Goal: Browse casually: Explore the website without a specific task or goal

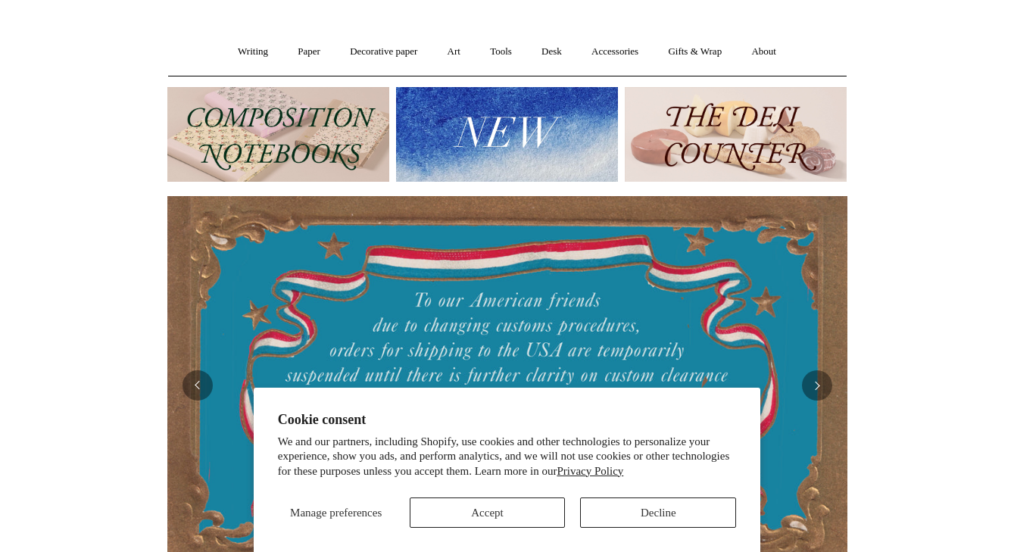
scroll to position [192, 0]
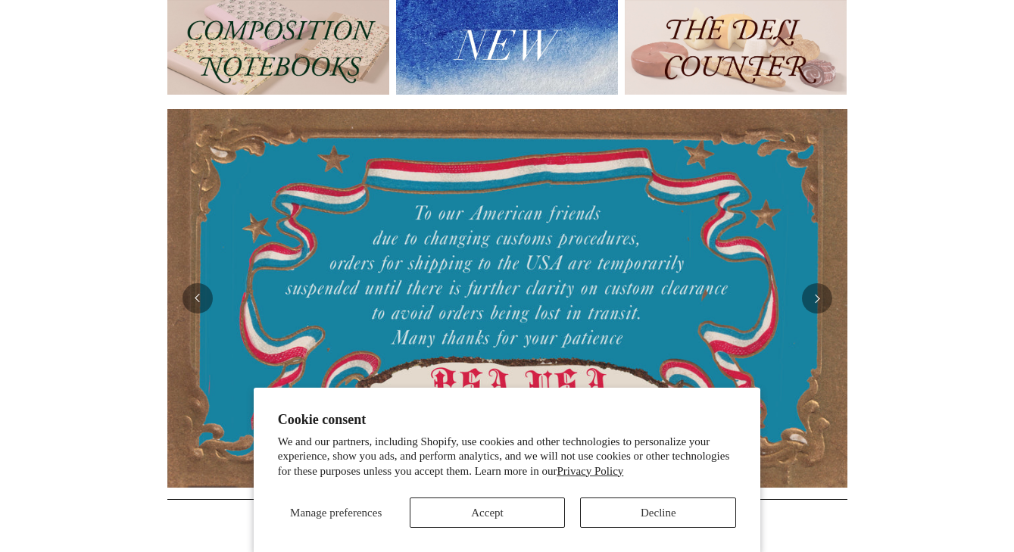
click at [486, 511] on button "Accept" at bounding box center [488, 513] width 156 height 30
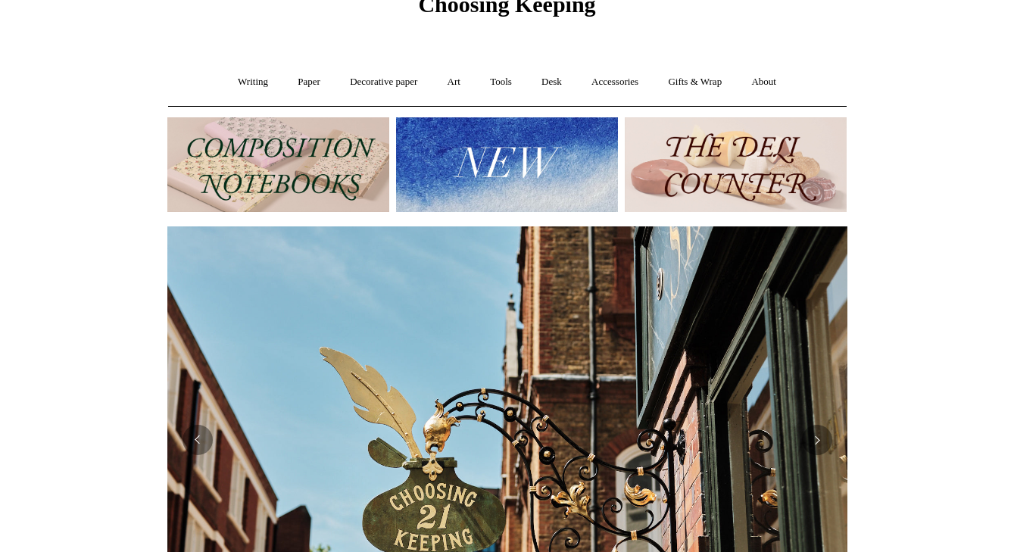
scroll to position [101, 0]
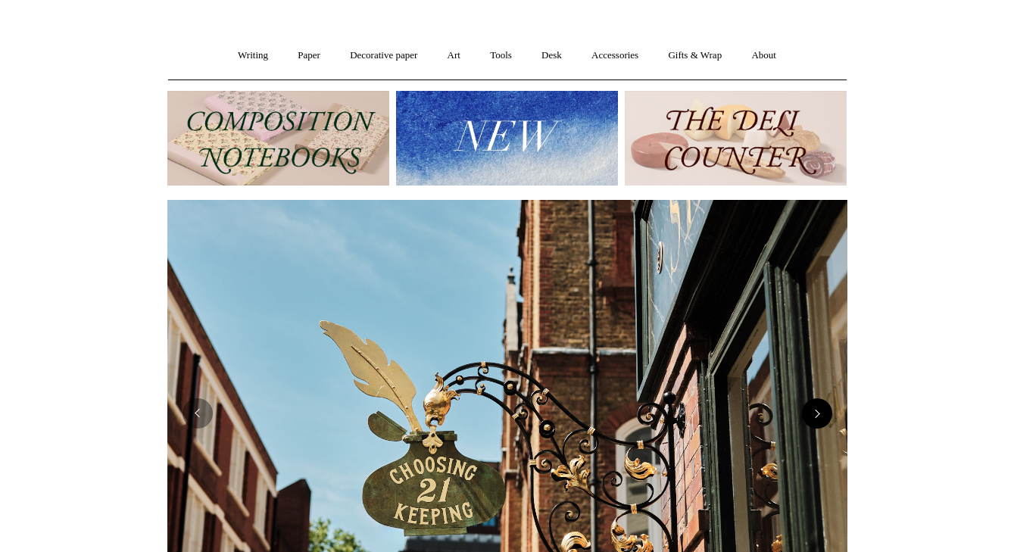
click at [818, 418] on button "Next" at bounding box center [817, 413] width 30 height 30
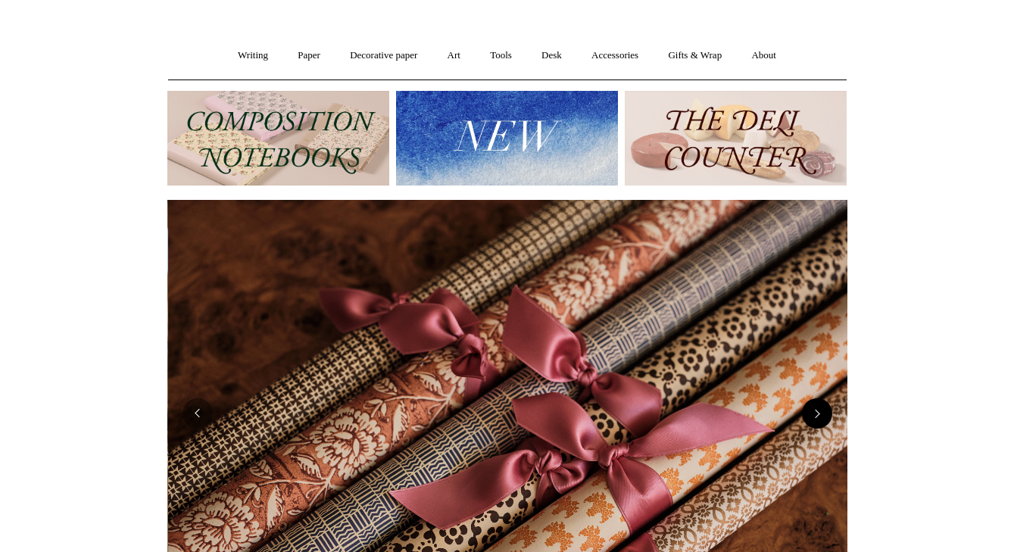
scroll to position [0, 1360]
click at [729, 139] on img at bounding box center [736, 138] width 222 height 95
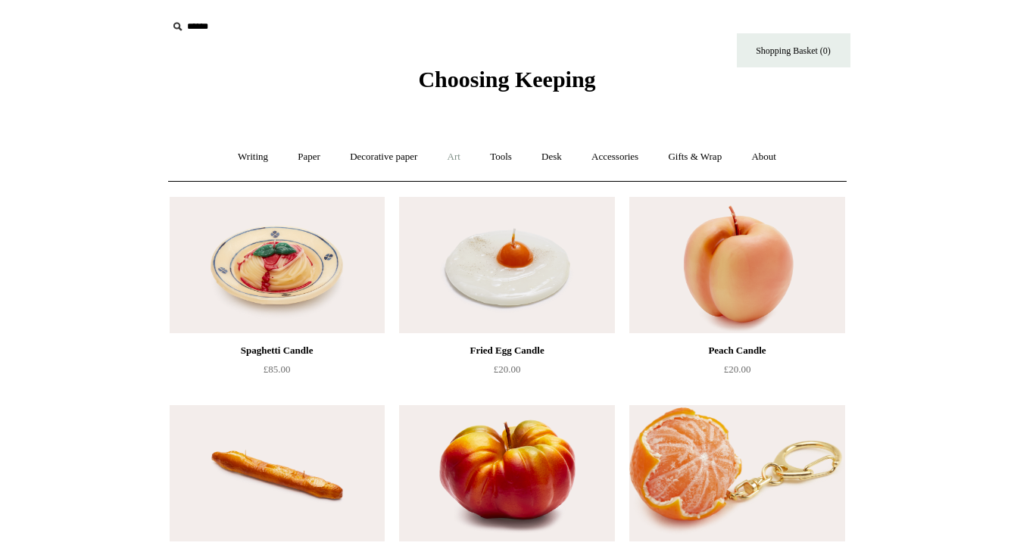
click at [454, 155] on link "Art +" at bounding box center [454, 157] width 40 height 40
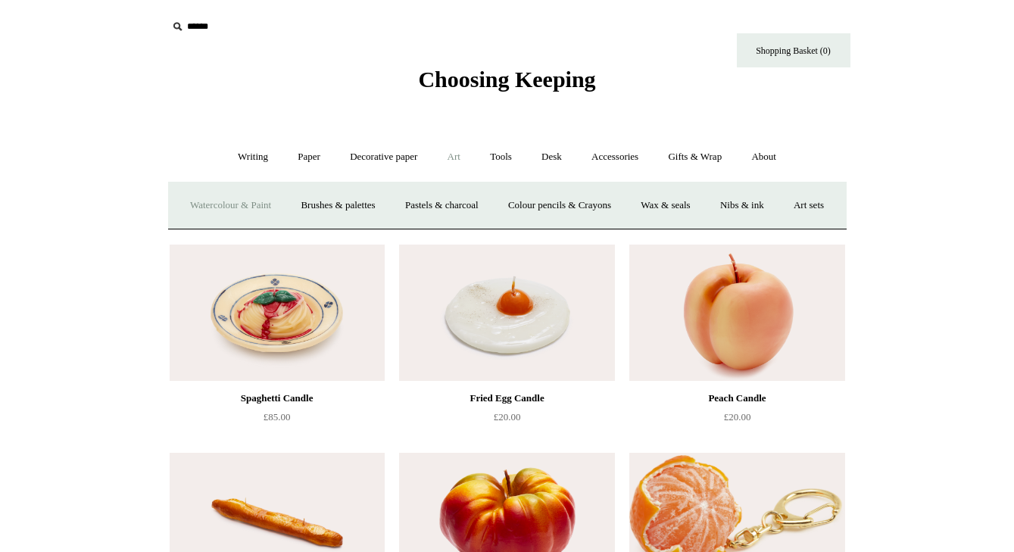
click at [252, 201] on link "Watercolour & Paint" at bounding box center [230, 206] width 108 height 40
click at [257, 203] on link "Watercolour & Paint" at bounding box center [230, 206] width 108 height 40
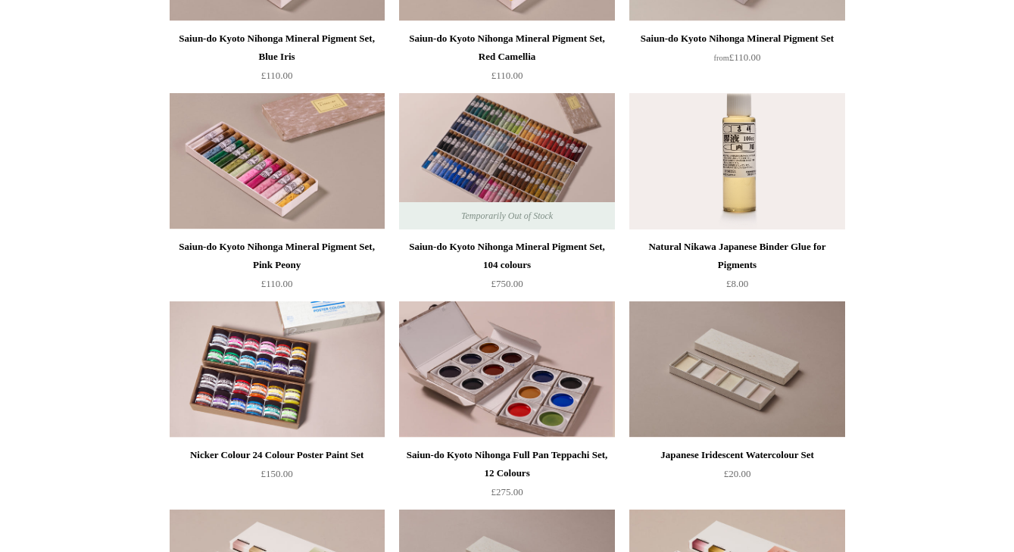
scroll to position [901, 0]
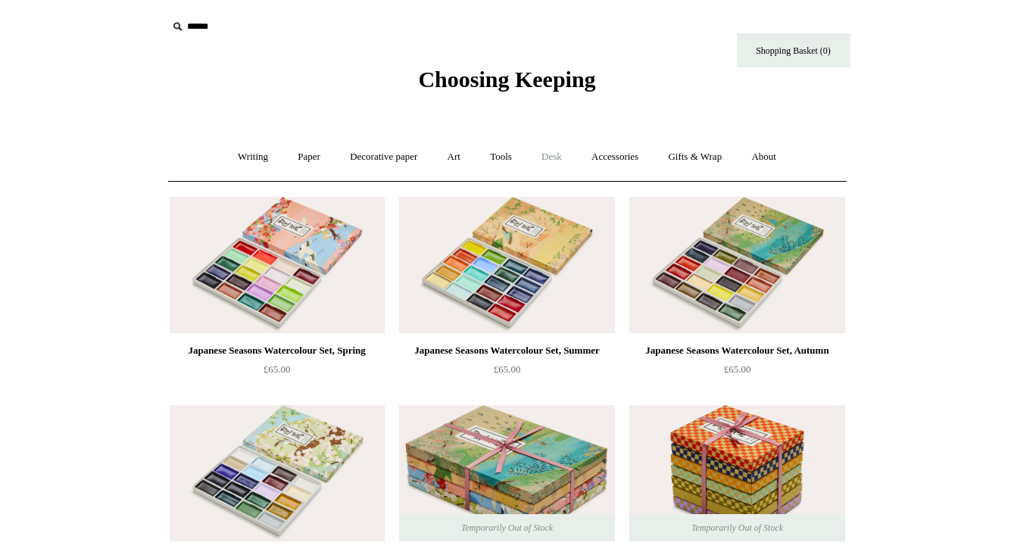
click at [557, 151] on link "Desk +" at bounding box center [552, 157] width 48 height 40
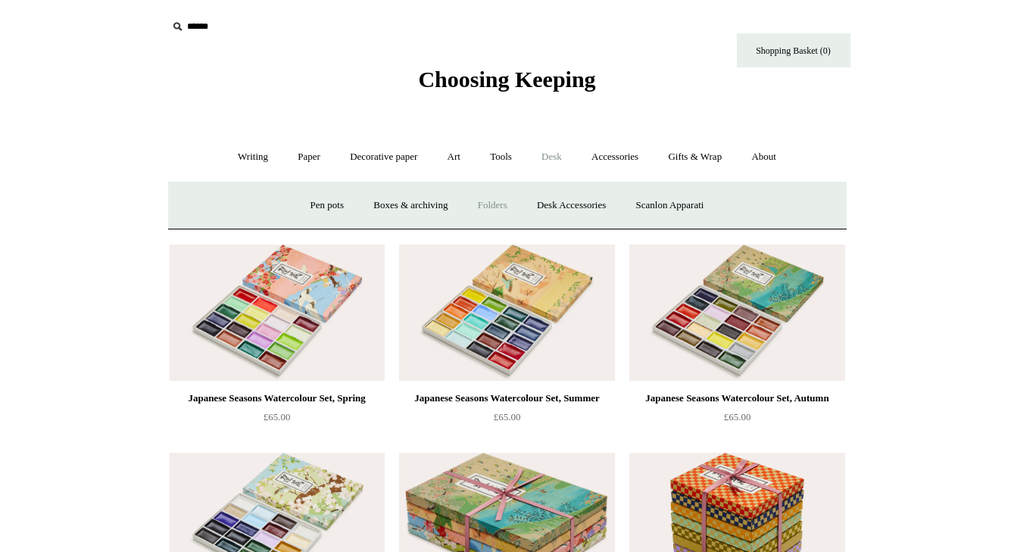
click at [488, 203] on link "Folders" at bounding box center [492, 206] width 57 height 40
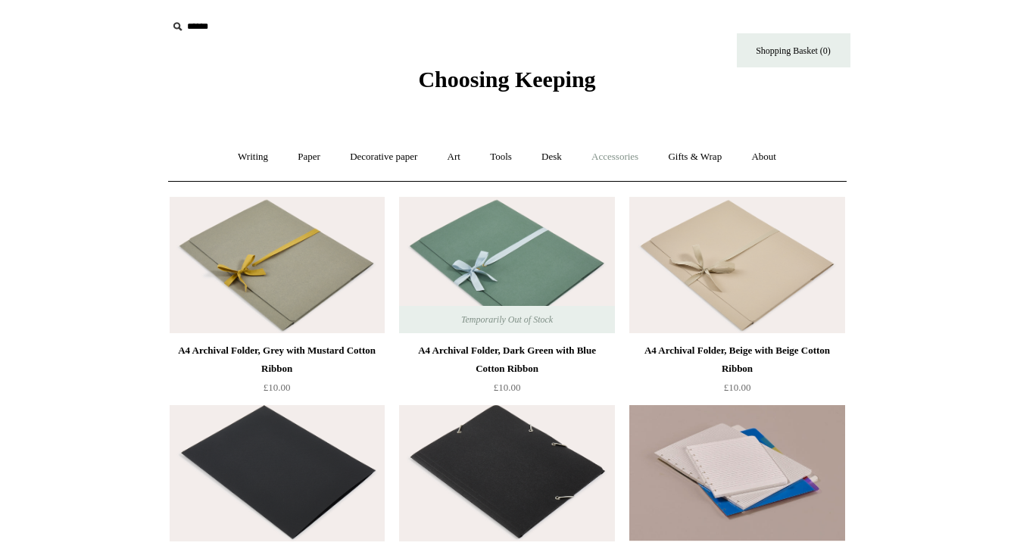
click at [620, 154] on link "Accessories +" at bounding box center [615, 157] width 74 height 40
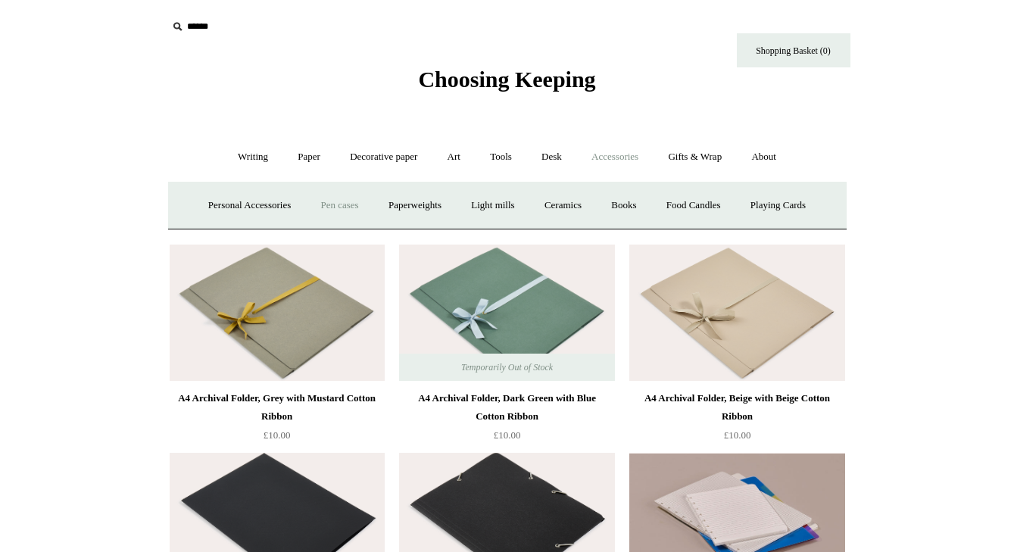
click at [329, 201] on link "Pen cases" at bounding box center [339, 206] width 65 height 40
click at [569, 201] on link "Ceramics +" at bounding box center [563, 206] width 64 height 40
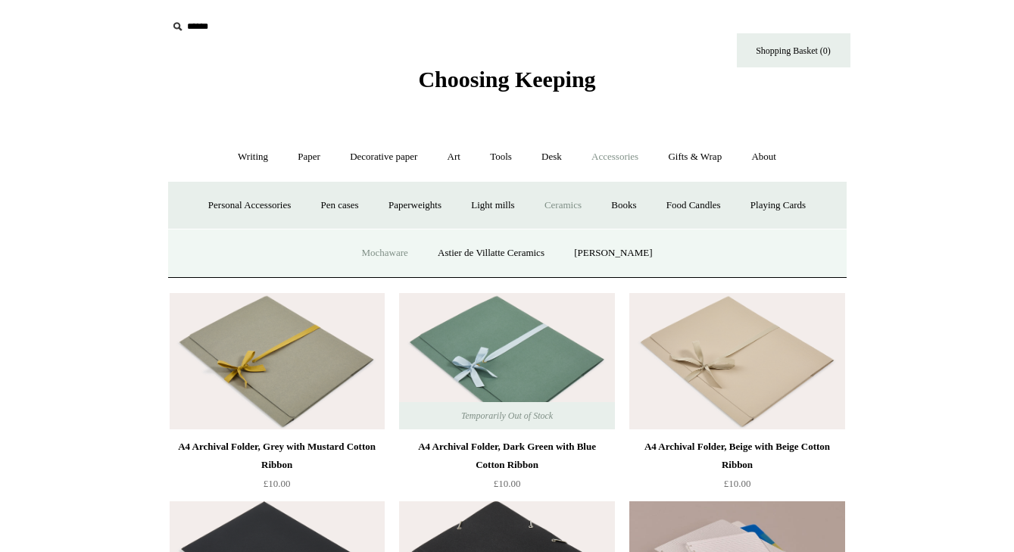
click at [379, 249] on link "Mochaware" at bounding box center [384, 253] width 73 height 40
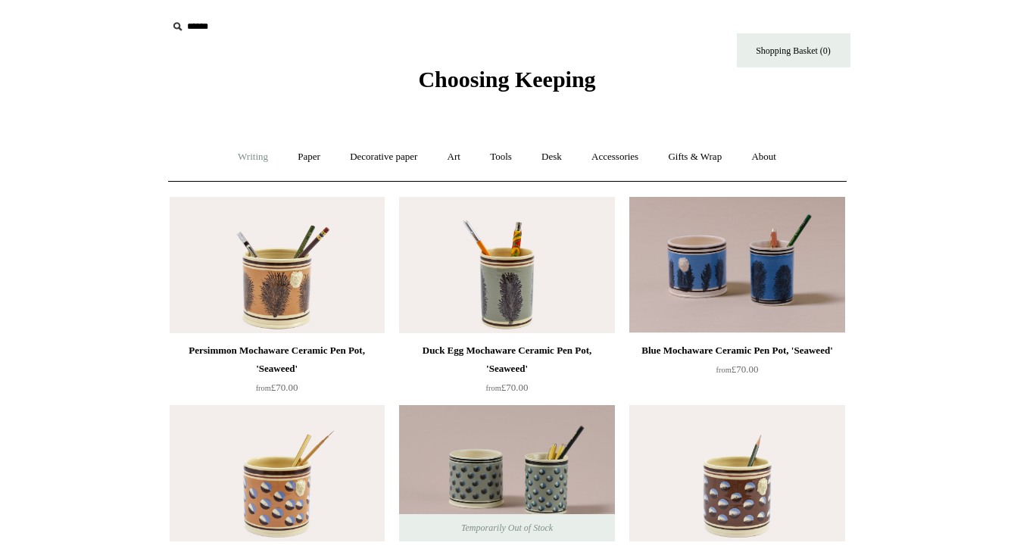
click at [248, 155] on link "Writing +" at bounding box center [253, 157] width 58 height 40
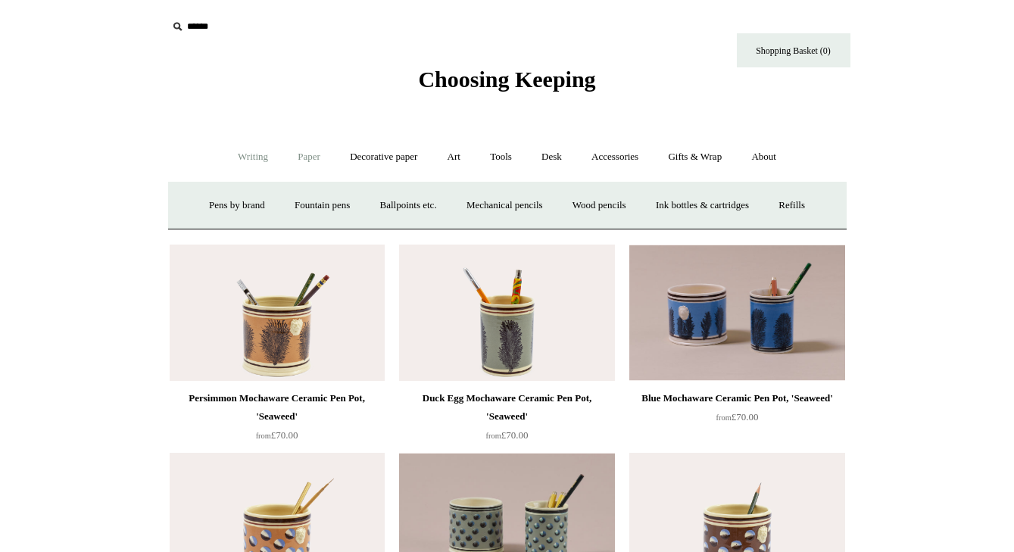
click at [301, 154] on link "Paper +" at bounding box center [309, 157] width 50 height 40
click at [370, 204] on link "📆 Dated Diaries 📆" at bounding box center [387, 206] width 111 height 40
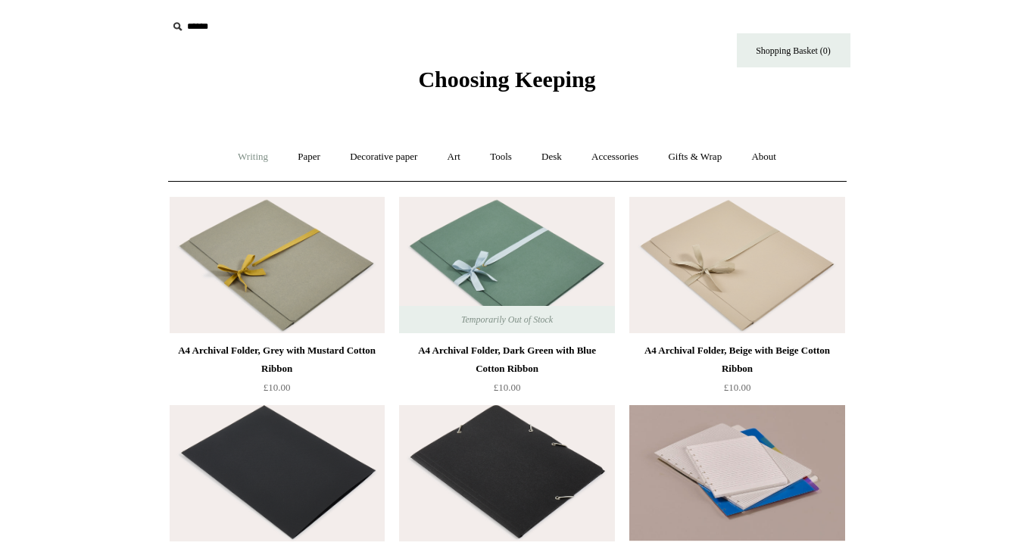
click at [244, 155] on link "Writing +" at bounding box center [253, 157] width 58 height 40
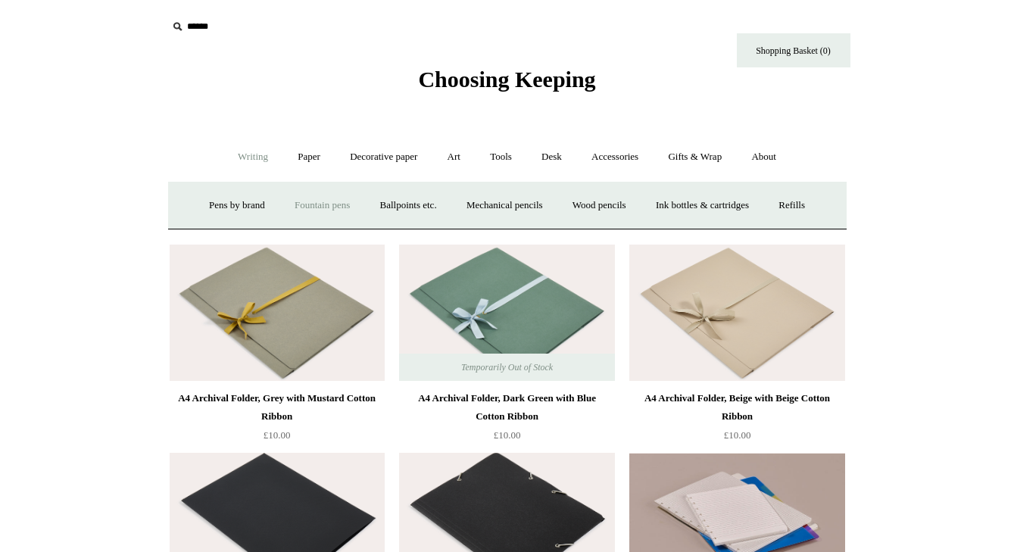
click at [306, 198] on link "Fountain pens +" at bounding box center [322, 206] width 83 height 40
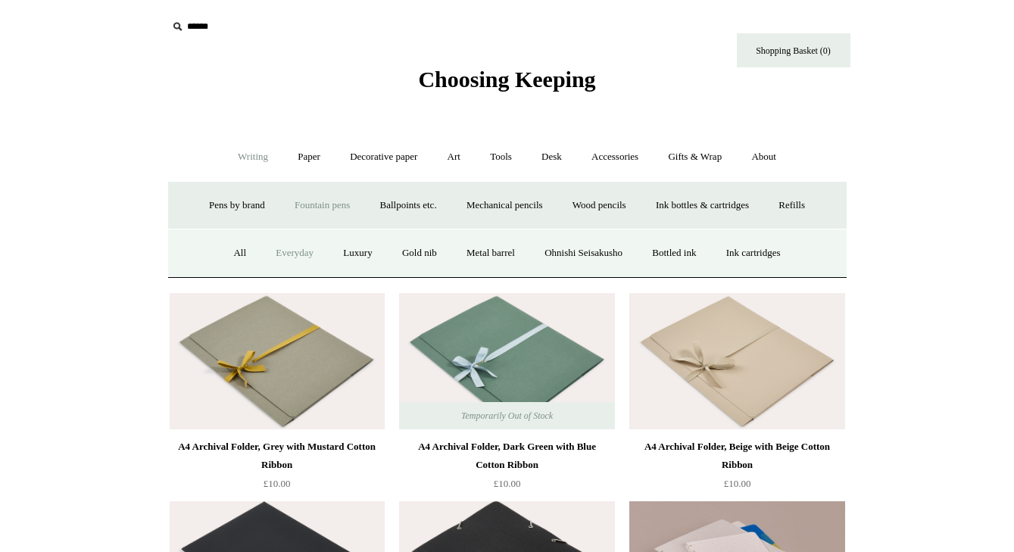
click at [285, 251] on link "Everyday" at bounding box center [294, 253] width 65 height 40
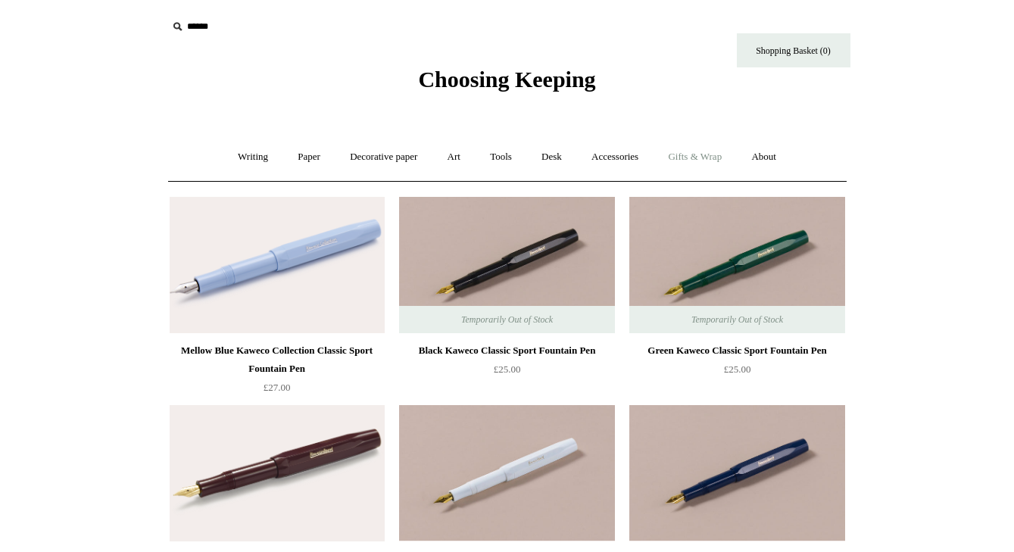
click at [697, 156] on link "Gifts & Wrap +" at bounding box center [694, 157] width 81 height 40
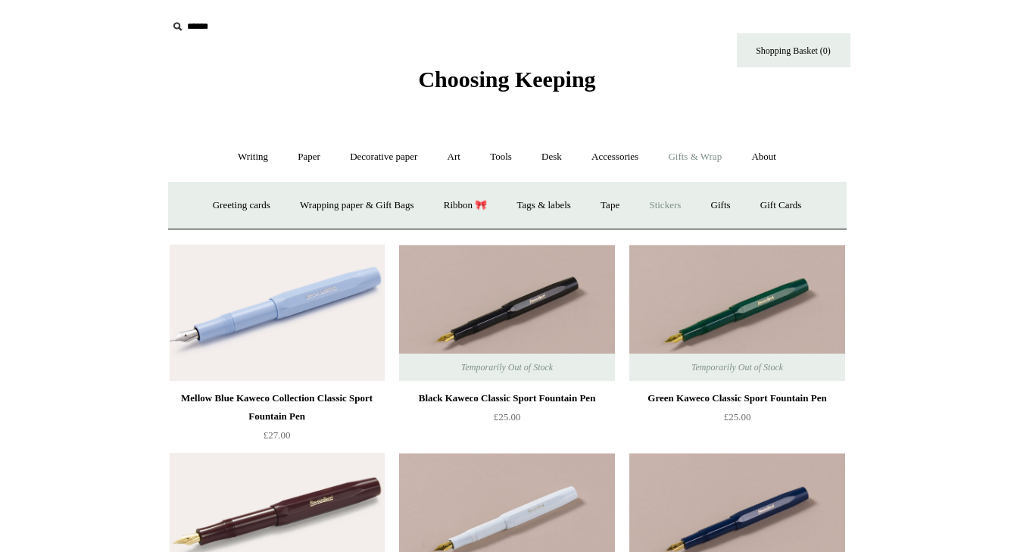
click at [675, 198] on link "Stickers" at bounding box center [664, 206] width 59 height 40
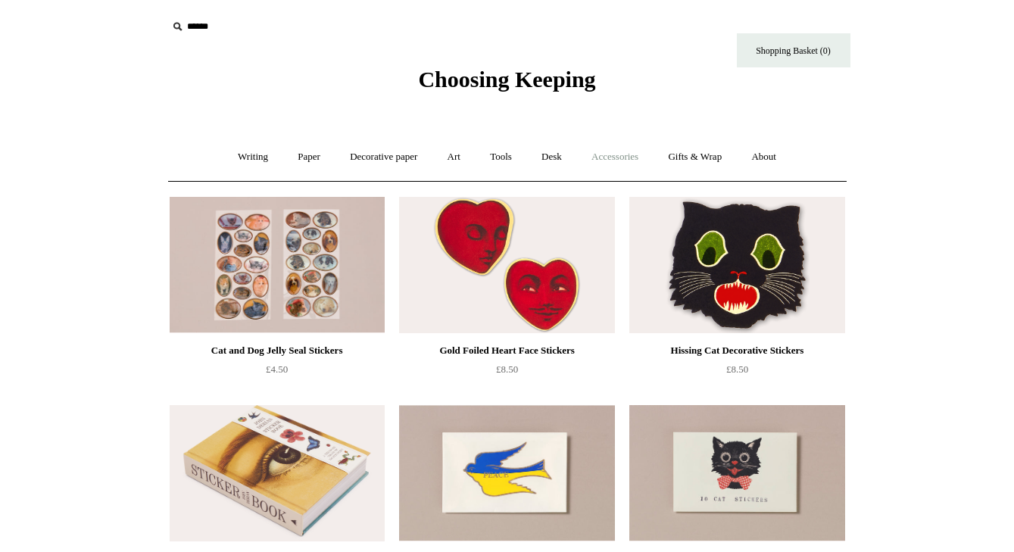
click at [616, 154] on link "Accessories +" at bounding box center [615, 157] width 74 height 40
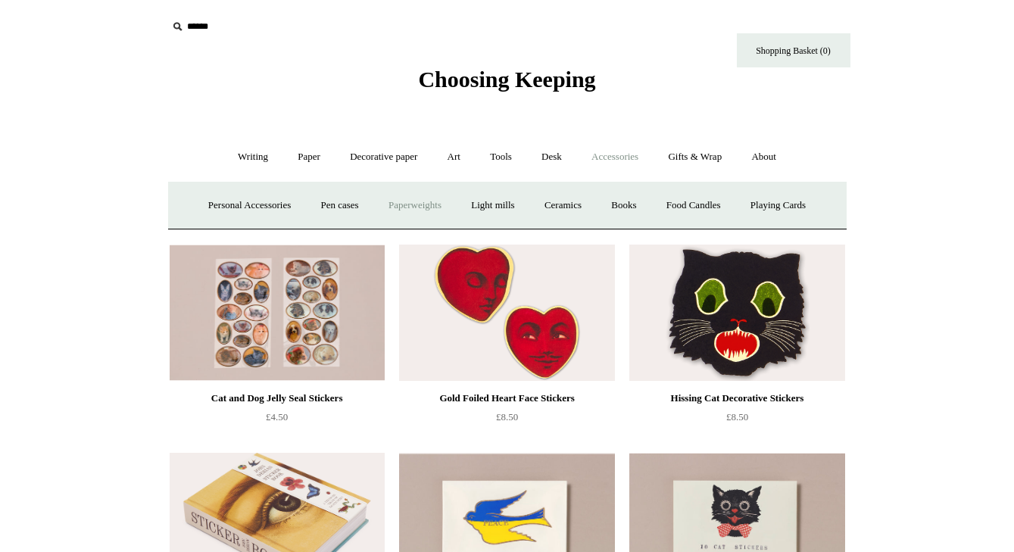
click at [416, 200] on link "Paperweights +" at bounding box center [415, 206] width 80 height 40
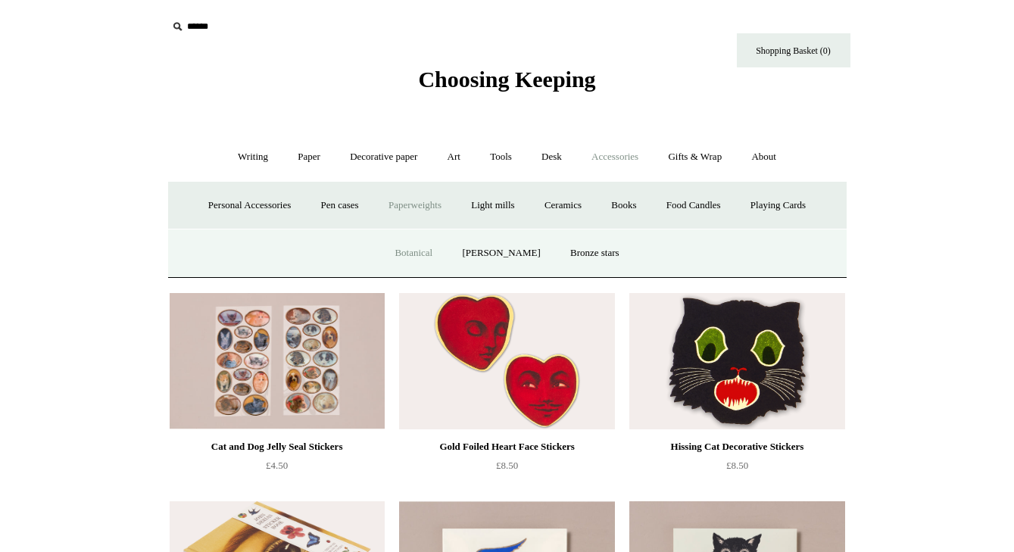
click at [427, 250] on link "Botanical" at bounding box center [413, 253] width 65 height 40
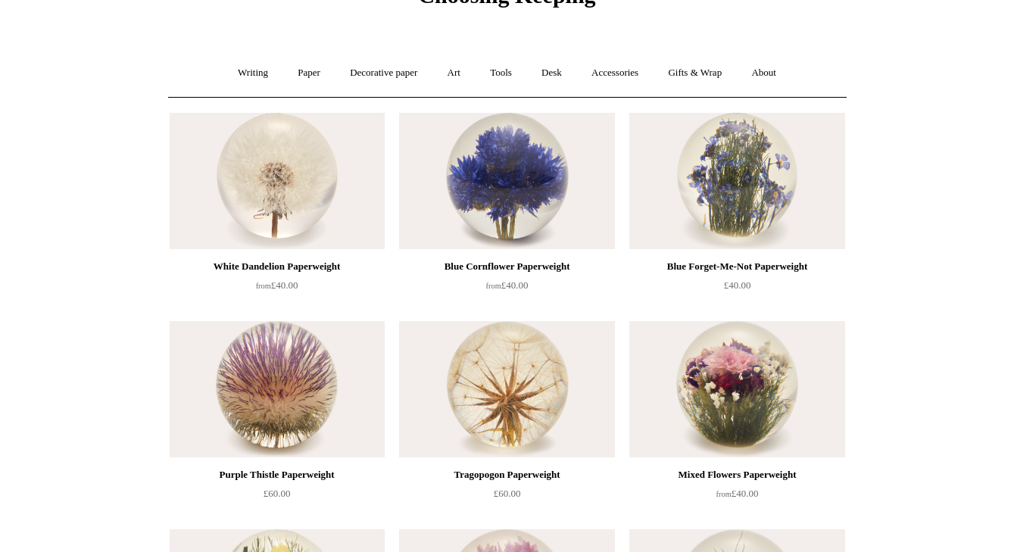
scroll to position [47, 0]
